Goal: Task Accomplishment & Management: Manage account settings

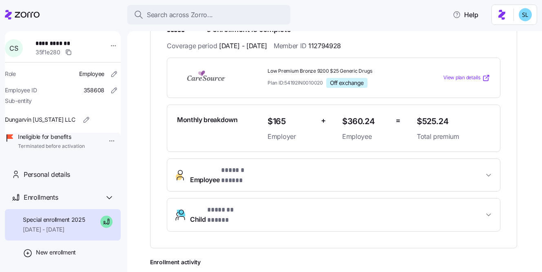
scroll to position [298, 0]
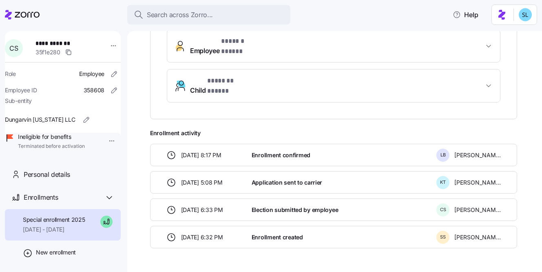
click at [257, 36] on span "* ****** ***** *" at bounding box center [241, 41] width 41 height 10
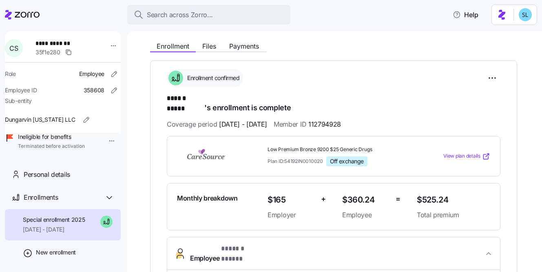
scroll to position [80, 0]
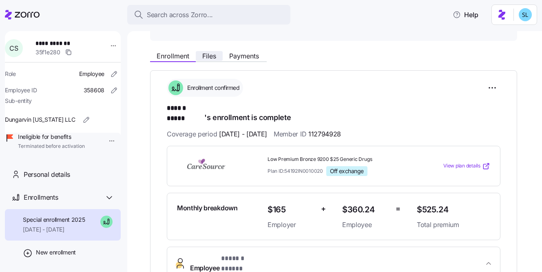
click at [213, 55] on span "Files" at bounding box center [209, 56] width 14 height 7
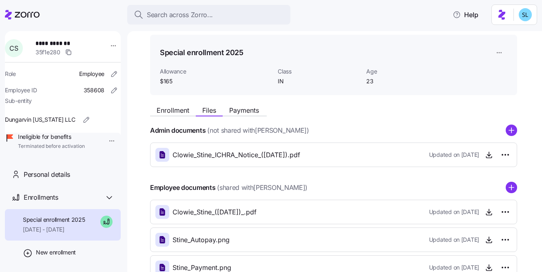
scroll to position [27, 0]
click at [493, 215] on span "button" at bounding box center [489, 211] width 12 height 12
click at [489, 212] on icon "button" at bounding box center [489, 211] width 0 height 4
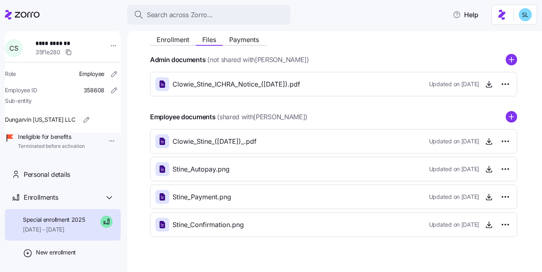
scroll to position [98, 0]
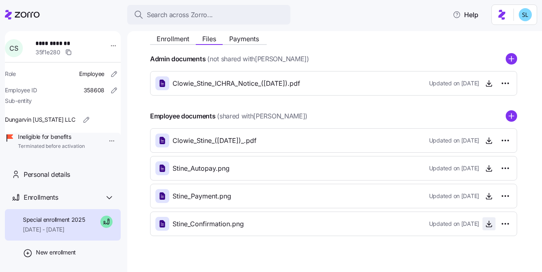
click at [487, 224] on icon "button" at bounding box center [489, 224] width 8 height 8
click at [487, 198] on icon "button" at bounding box center [489, 196] width 8 height 8
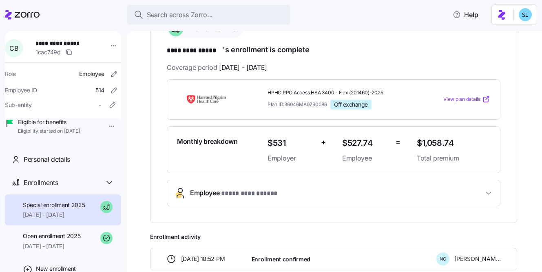
scroll to position [140, 0]
drag, startPoint x: 226, startPoint y: 52, endPoint x: 213, endPoint y: 51, distance: 12.7
click at [213, 51] on h1 "********* ***** 's enrollment is complete" at bounding box center [334, 49] width 334 height 11
drag, startPoint x: 169, startPoint y: 49, endPoint x: 222, endPoint y: 45, distance: 54.0
click at [222, 45] on h1 "********* ***** 's enrollment is complete" at bounding box center [334, 49] width 334 height 11
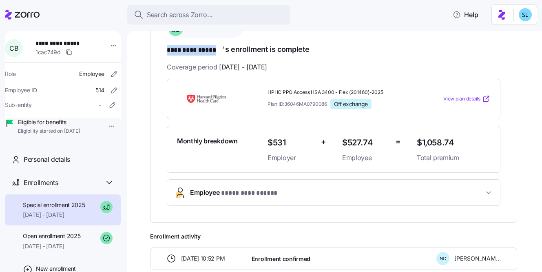
copy span "********* *****"
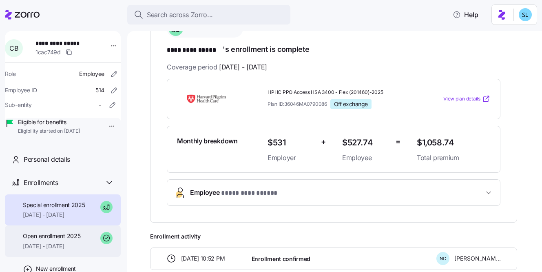
click at [65, 241] on div "Open enrollment 2025 08/01/2025 - 09/30/2025" at bounding box center [63, 240] width 116 height 31
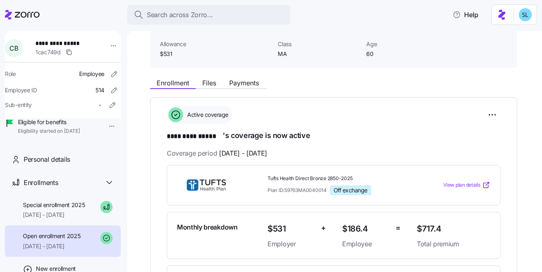
scroll to position [54, 0]
click at [207, 82] on span "Files" at bounding box center [209, 82] width 14 height 7
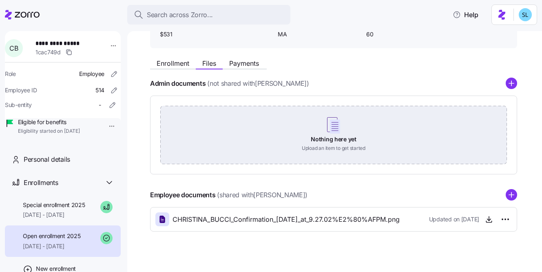
scroll to position [82, 0]
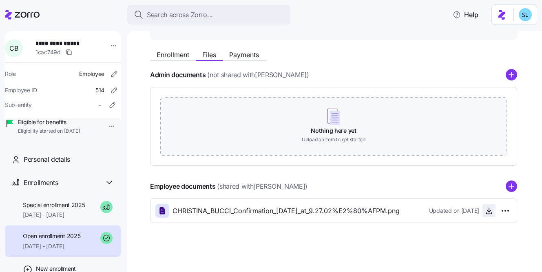
click at [490, 207] on icon "button" at bounding box center [489, 211] width 8 height 8
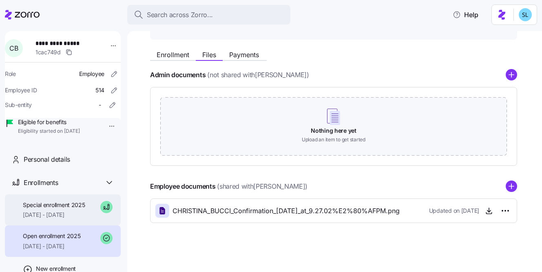
click at [84, 209] on span "Special enrollment 2025" at bounding box center [54, 205] width 62 height 8
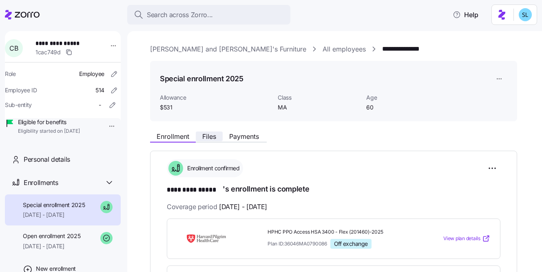
click at [212, 136] on span "Files" at bounding box center [209, 136] width 14 height 7
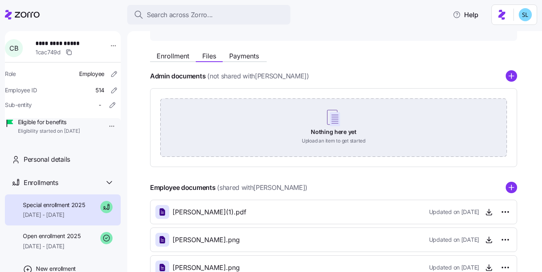
scroll to position [137, 0]
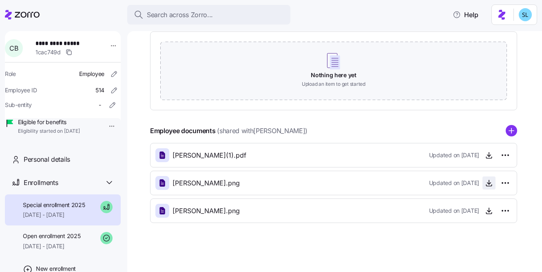
click at [489, 182] on icon "button" at bounding box center [489, 182] width 0 height 4
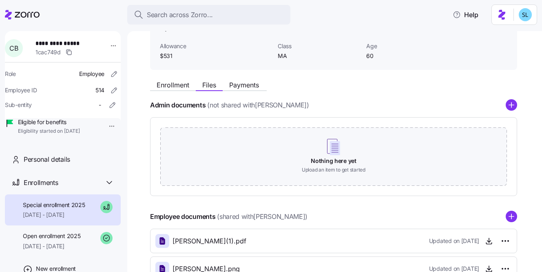
scroll to position [32, 0]
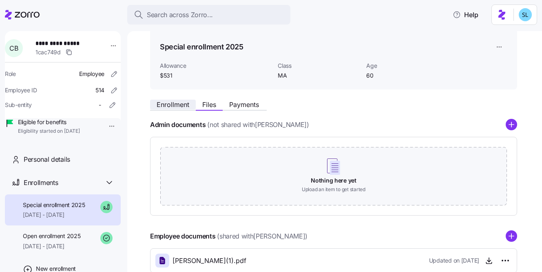
click at [185, 102] on span "Enrollment" at bounding box center [173, 104] width 33 height 7
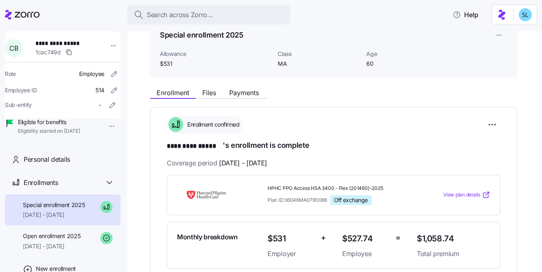
scroll to position [42, 0]
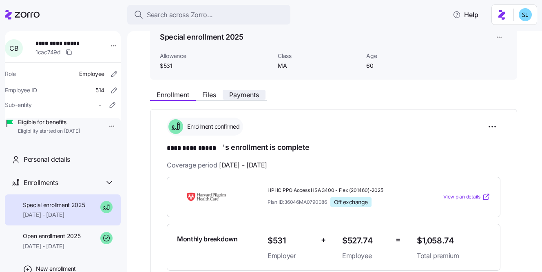
click at [254, 93] on span "Payments" at bounding box center [244, 94] width 30 height 7
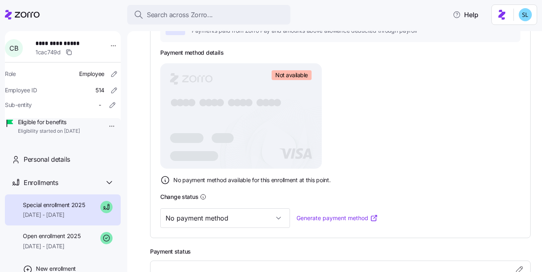
scroll to position [201, 0]
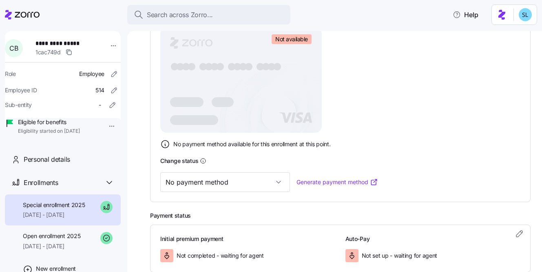
click at [238, 184] on input "No payment method" at bounding box center [225, 182] width 130 height 20
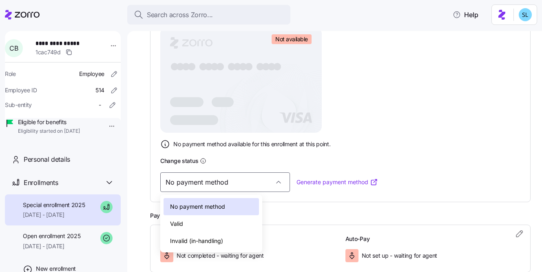
click at [226, 223] on div "Valid" at bounding box center [211, 223] width 95 height 17
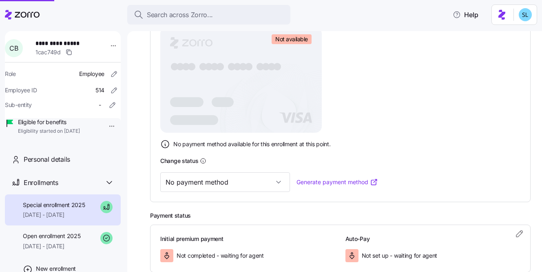
type input "Valid"
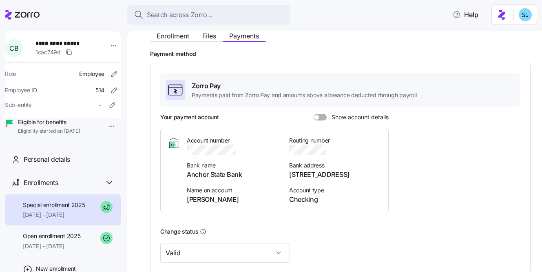
scroll to position [87, 0]
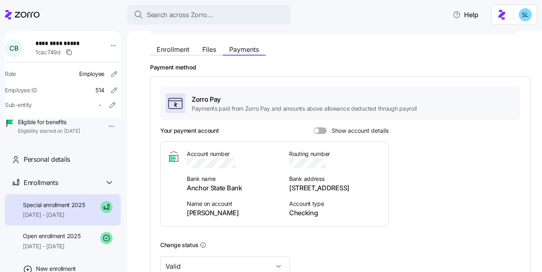
click at [322, 127] on span at bounding box center [323, 130] width 8 height 7
click at [314, 127] on input "Show account details" at bounding box center [314, 127] width 0 height 0
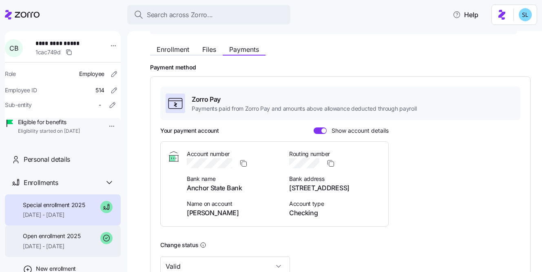
click at [70, 250] on div "Open enrollment 2025 08/01/2025 - 09/30/2025" at bounding box center [52, 241] width 58 height 18
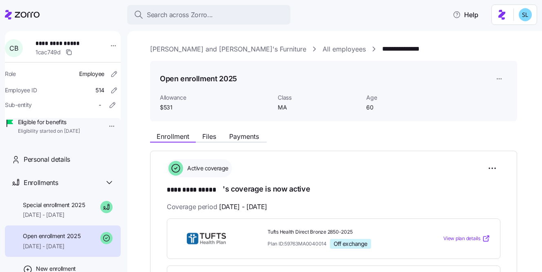
click at [243, 141] on div "Enrollment Files Payments" at bounding box center [208, 138] width 117 height 10
click at [244, 138] on span "Payments" at bounding box center [244, 136] width 30 height 7
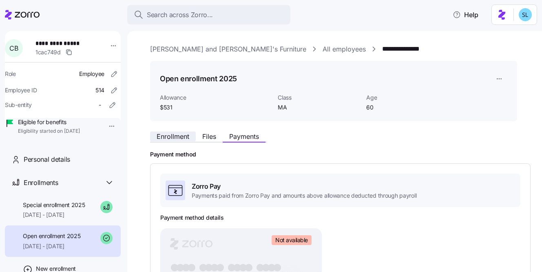
click at [181, 137] on span "Enrollment" at bounding box center [173, 136] width 33 height 7
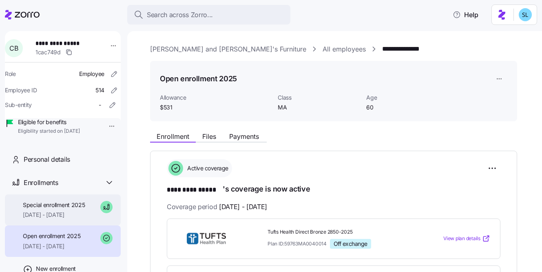
click at [33, 209] on span "Special enrollment 2025" at bounding box center [54, 205] width 62 height 8
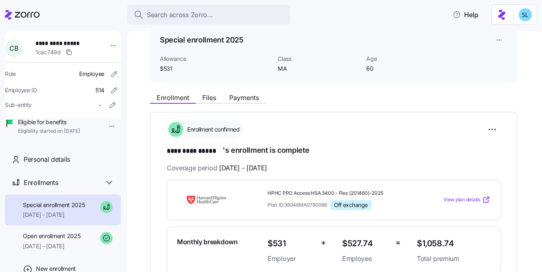
scroll to position [143, 0]
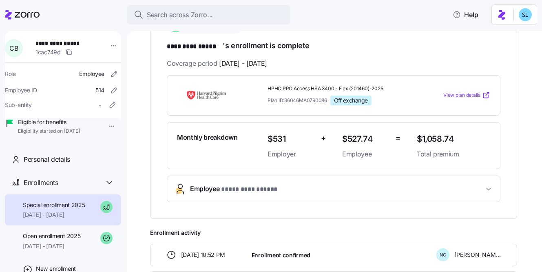
click at [339, 86] on span "HPHC PPO Access HSA 3400 - Flex (201460)-2025" at bounding box center [339, 88] width 143 height 7
copy span "HPHC PPO Access HSA 3400 - Flex (201460)-2025"
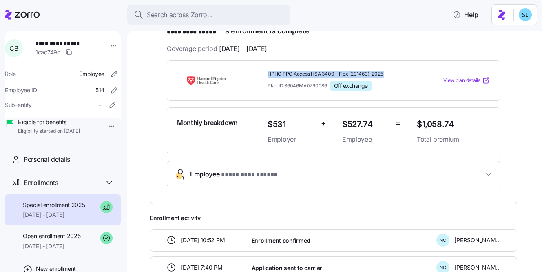
scroll to position [174, 0]
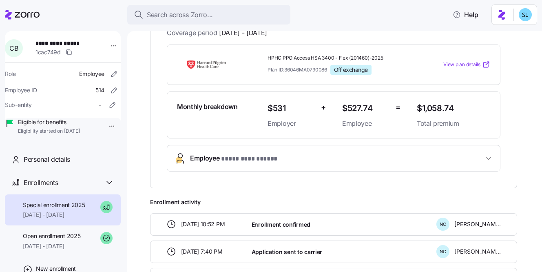
click at [429, 104] on span "$1,058.74" at bounding box center [453, 108] width 73 height 13
copy span "$1,058.74"
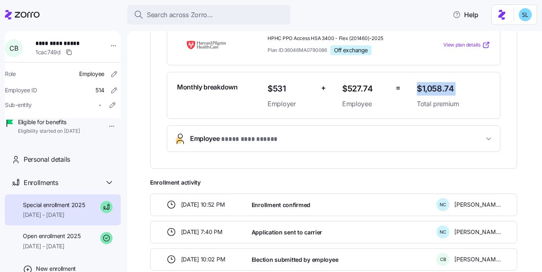
scroll to position [234, 0]
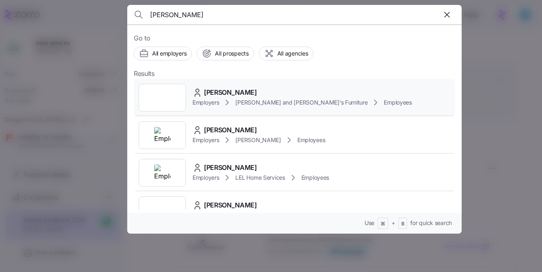
type input "Linda Baker"
click at [212, 87] on div "LINDA BAKER Employers Bernie and Phyl's Furniture Employees" at bounding box center [295, 98] width 322 height 38
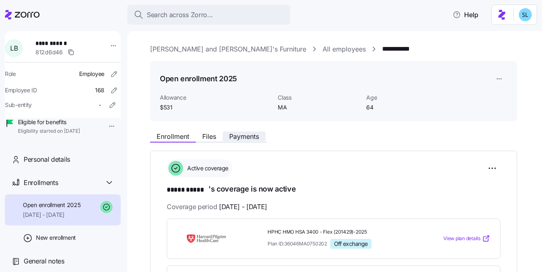
click at [254, 139] on span "Payments" at bounding box center [244, 136] width 30 height 7
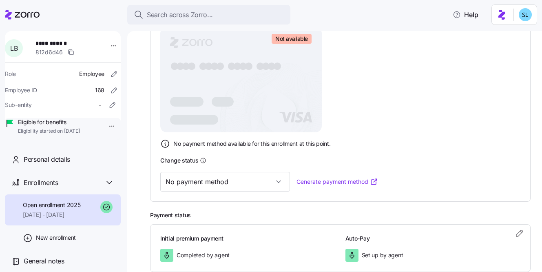
scroll to position [203, 0]
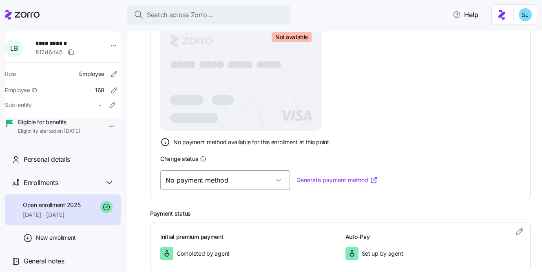
click at [238, 174] on input "No payment method" at bounding box center [225, 180] width 130 height 20
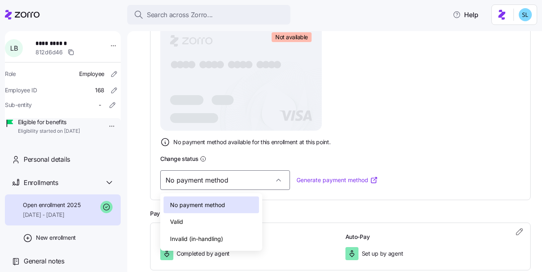
click at [228, 218] on div "Valid" at bounding box center [211, 221] width 95 height 17
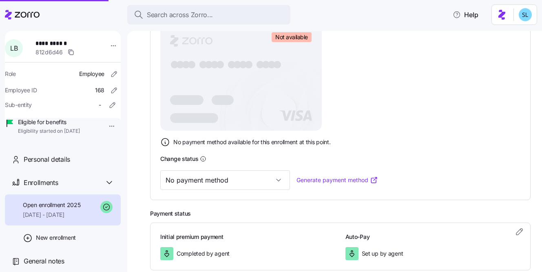
type input "Valid"
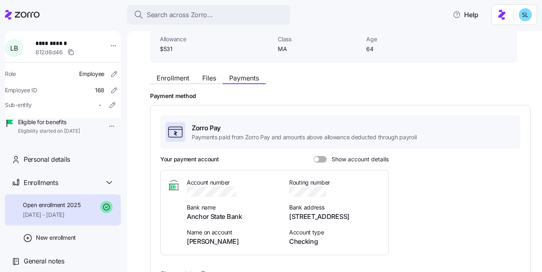
scroll to position [55, 0]
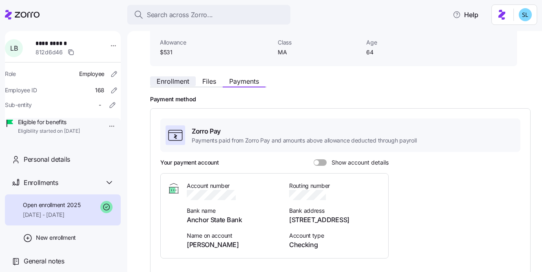
click at [175, 77] on button "Enrollment" at bounding box center [173, 81] width 46 height 10
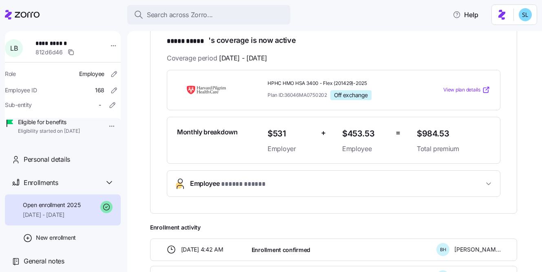
scroll to position [240, 0]
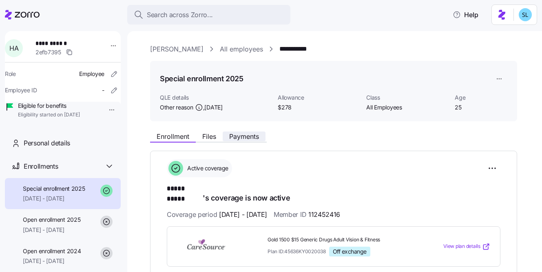
click at [245, 138] on span "Payments" at bounding box center [244, 136] width 30 height 7
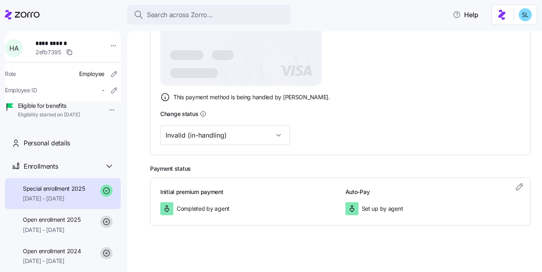
scroll to position [249, 0]
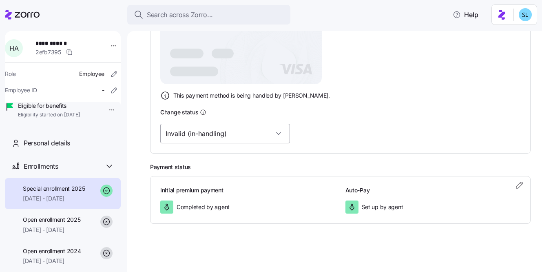
click at [211, 141] on input "Invalid (in-handling)" at bounding box center [225, 134] width 130 height 20
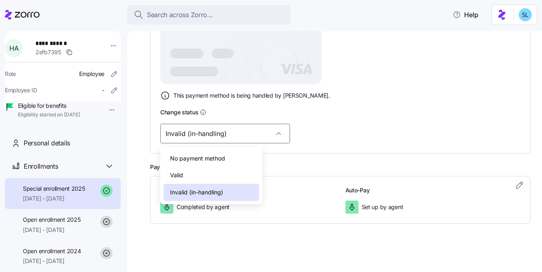
click at [213, 171] on div "Valid" at bounding box center [211, 175] width 95 height 17
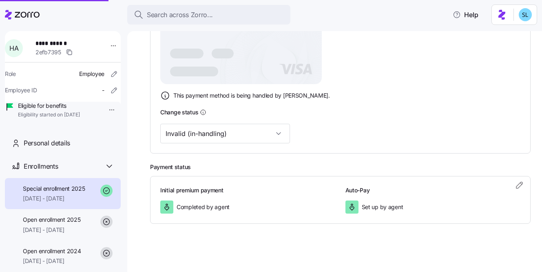
type input "Valid"
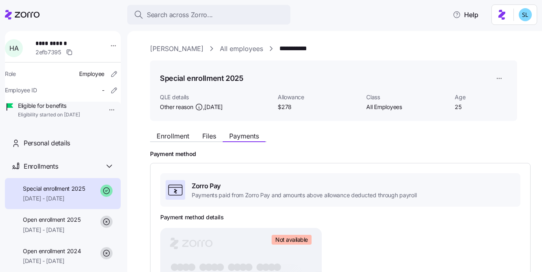
scroll to position [0, 0]
click at [51, 42] on span "**********" at bounding box center [63, 43] width 54 height 8
copy span "**********"
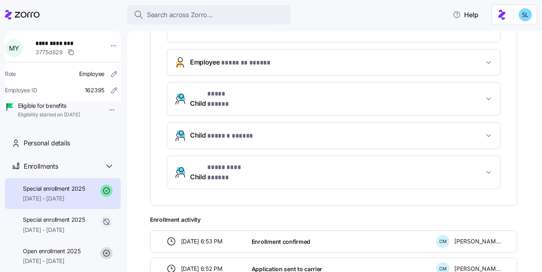
scroll to position [280, 0]
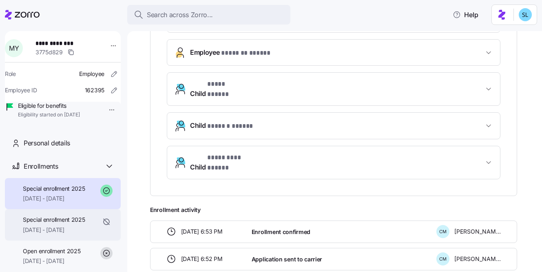
click at [67, 234] on span "[DATE] - [DATE]" at bounding box center [54, 230] width 62 height 8
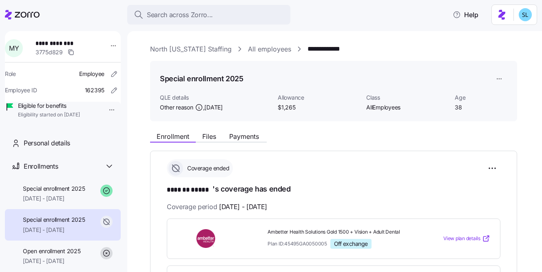
scroll to position [253, 0]
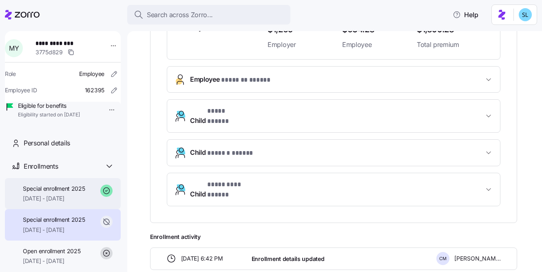
click at [59, 202] on span "[DATE] - [DATE]" at bounding box center [54, 198] width 62 height 8
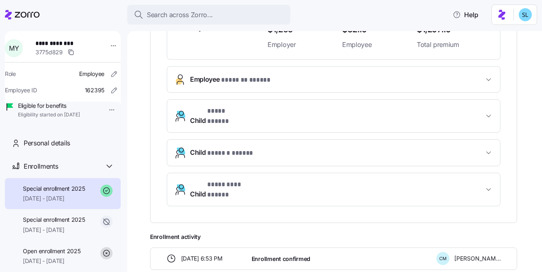
click at [59, 202] on span "07/01/2025 - 12/31/2025" at bounding box center [54, 198] width 62 height 8
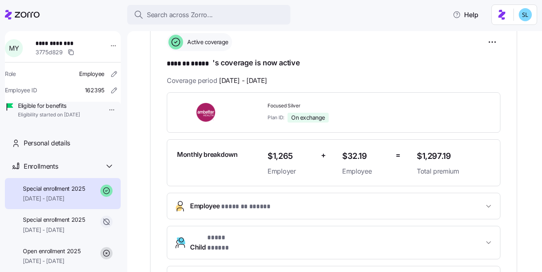
scroll to position [87, 0]
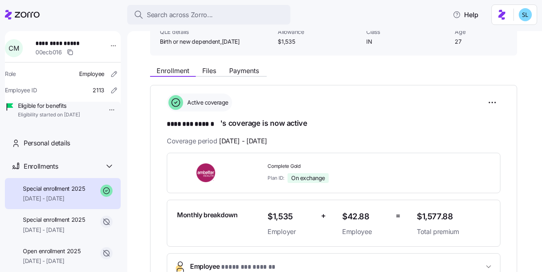
scroll to position [49, 0]
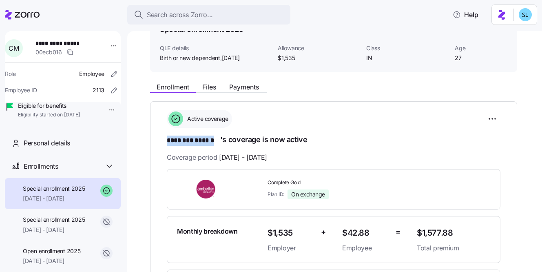
drag, startPoint x: 220, startPoint y: 140, endPoint x: 169, endPoint y: 139, distance: 51.0
click at [169, 139] on h1 "******** ****** 's coverage is now active" at bounding box center [334, 139] width 334 height 11
copy span "******** ******"
click at [251, 84] on span "Payments" at bounding box center [244, 87] width 30 height 7
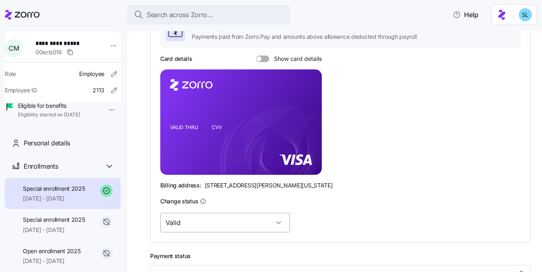
scroll to position [92, 0]
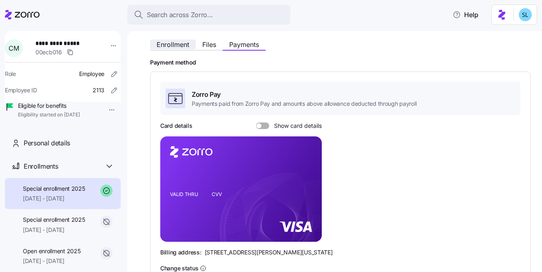
click at [183, 47] on span "Enrollment" at bounding box center [173, 44] width 33 height 7
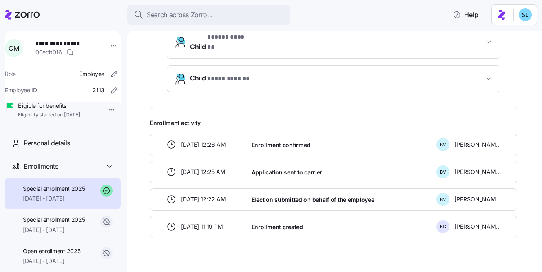
scroll to position [400, 0]
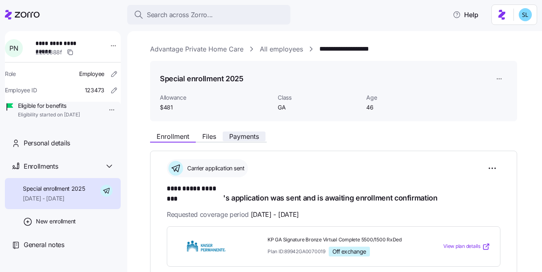
click at [252, 139] on span "Payments" at bounding box center [244, 136] width 30 height 7
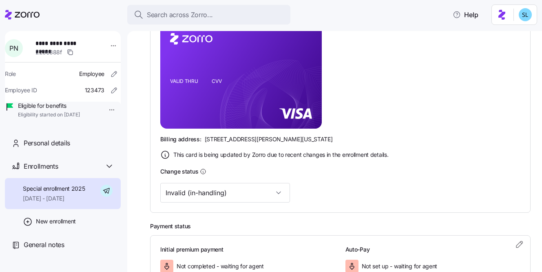
scroll to position [265, 0]
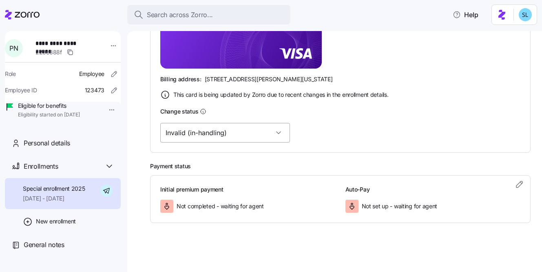
click at [221, 140] on input "Invalid (in-handling)" at bounding box center [225, 133] width 130 height 20
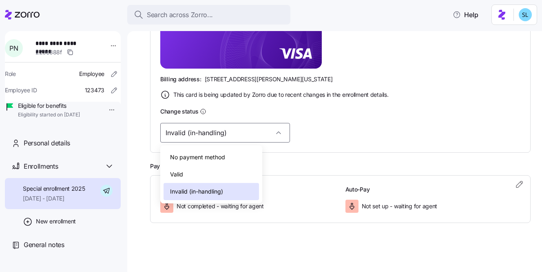
click at [218, 166] on div "Valid" at bounding box center [211, 174] width 95 height 17
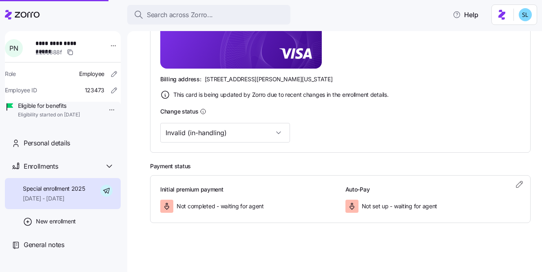
type input "Valid"
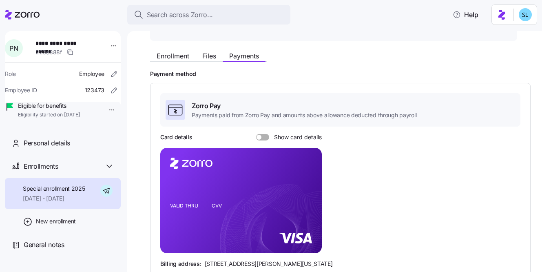
scroll to position [0, 0]
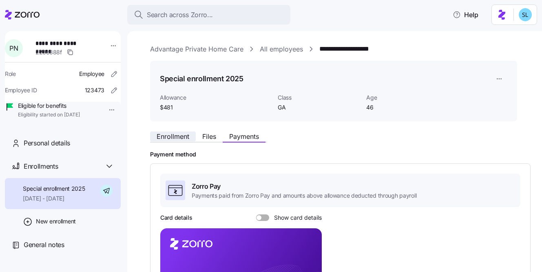
click at [188, 135] on span "Enrollment" at bounding box center [173, 136] width 33 height 7
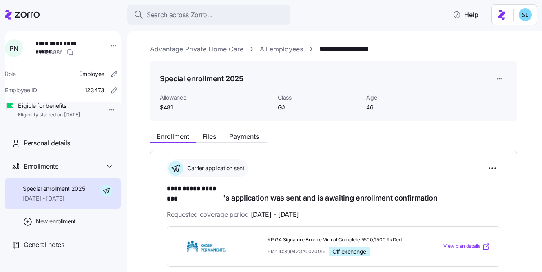
scroll to position [154, 0]
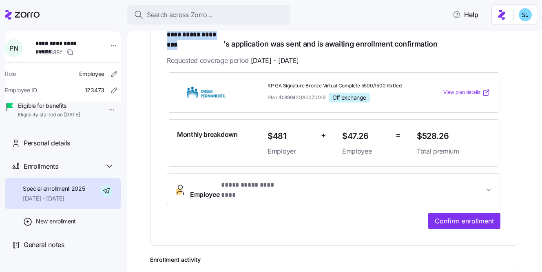
drag, startPoint x: 167, startPoint y: 36, endPoint x: 222, endPoint y: 37, distance: 55.1
click at [222, 37] on span "**********" at bounding box center [195, 35] width 56 height 10
copy span "**********"
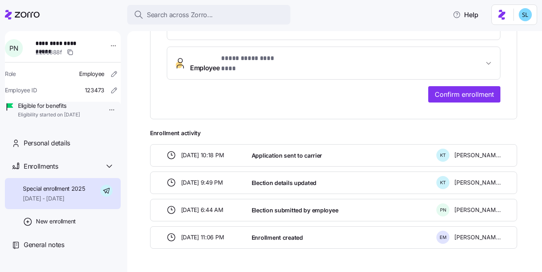
scroll to position [231, 0]
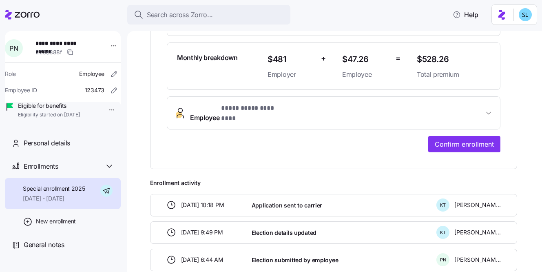
click at [434, 53] on span "$528.26" at bounding box center [453, 59] width 73 height 13
copy span "$528.26"
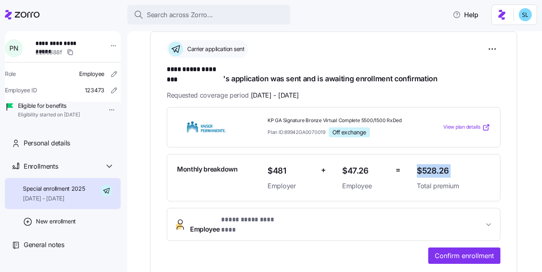
scroll to position [99, 0]
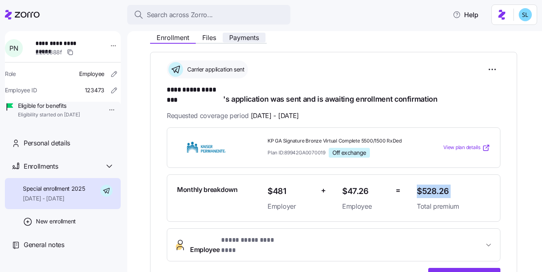
click at [237, 37] on span "Payments" at bounding box center [244, 37] width 30 height 7
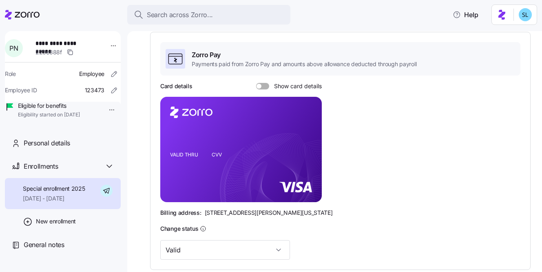
scroll to position [249, 0]
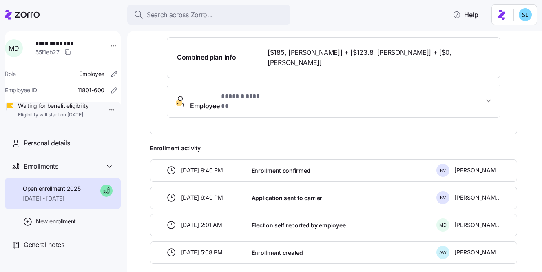
scroll to position [292, 0]
